Goal: Find specific page/section: Find specific page/section

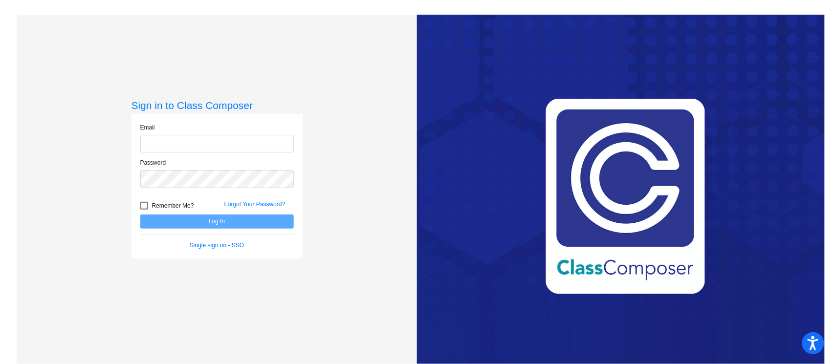
type input "[PERSON_NAME][EMAIL_ADDRESS][PERSON_NAME][DOMAIN_NAME]"
click at [229, 227] on button "Log In" at bounding box center [216, 222] width 153 height 14
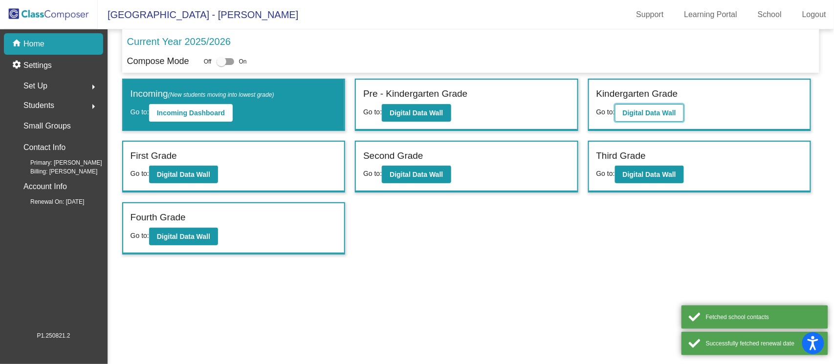
click at [637, 107] on button "Digital Data Wall" at bounding box center [649, 113] width 69 height 18
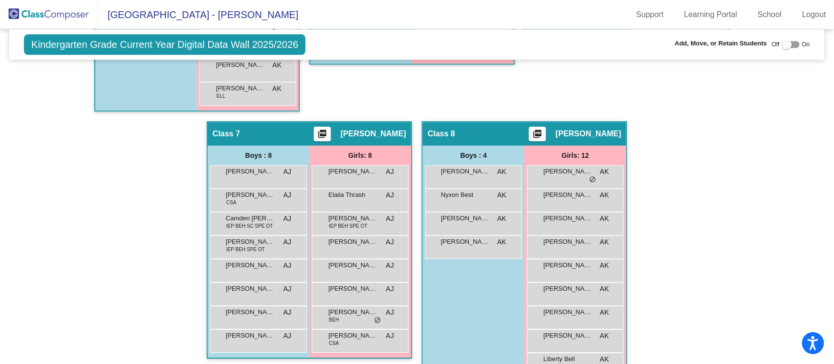
scroll to position [912, 0]
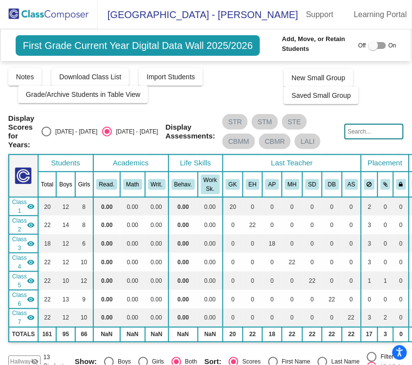
scroll to position [309, 0]
